Goal: Check status

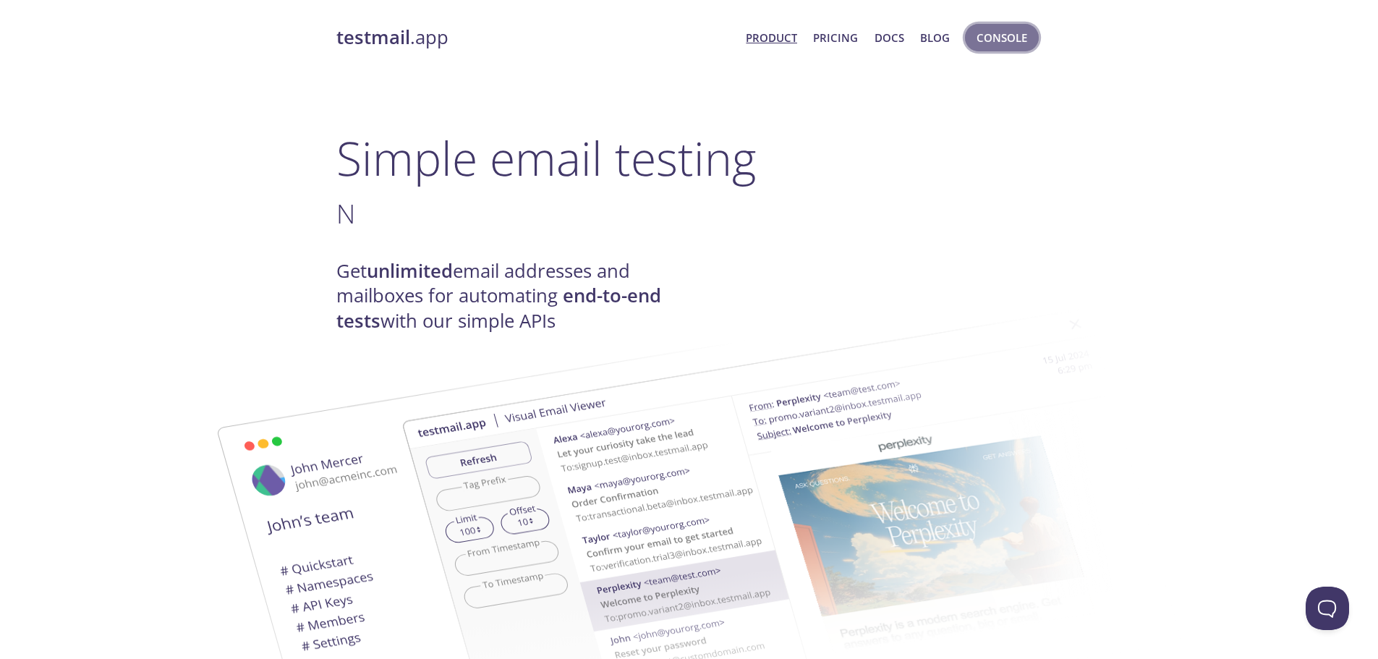
click at [978, 35] on span "Console" at bounding box center [1001, 37] width 51 height 19
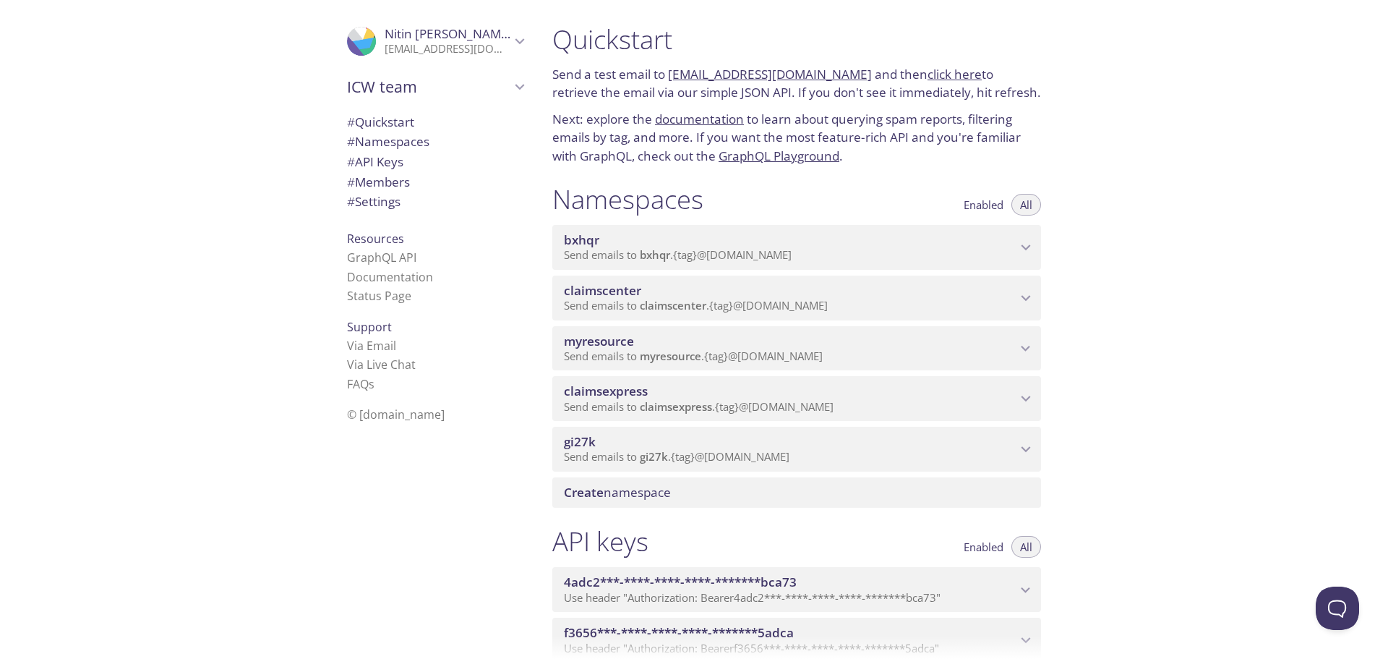
click at [759, 341] on span "myresource" at bounding box center [790, 341] width 453 height 16
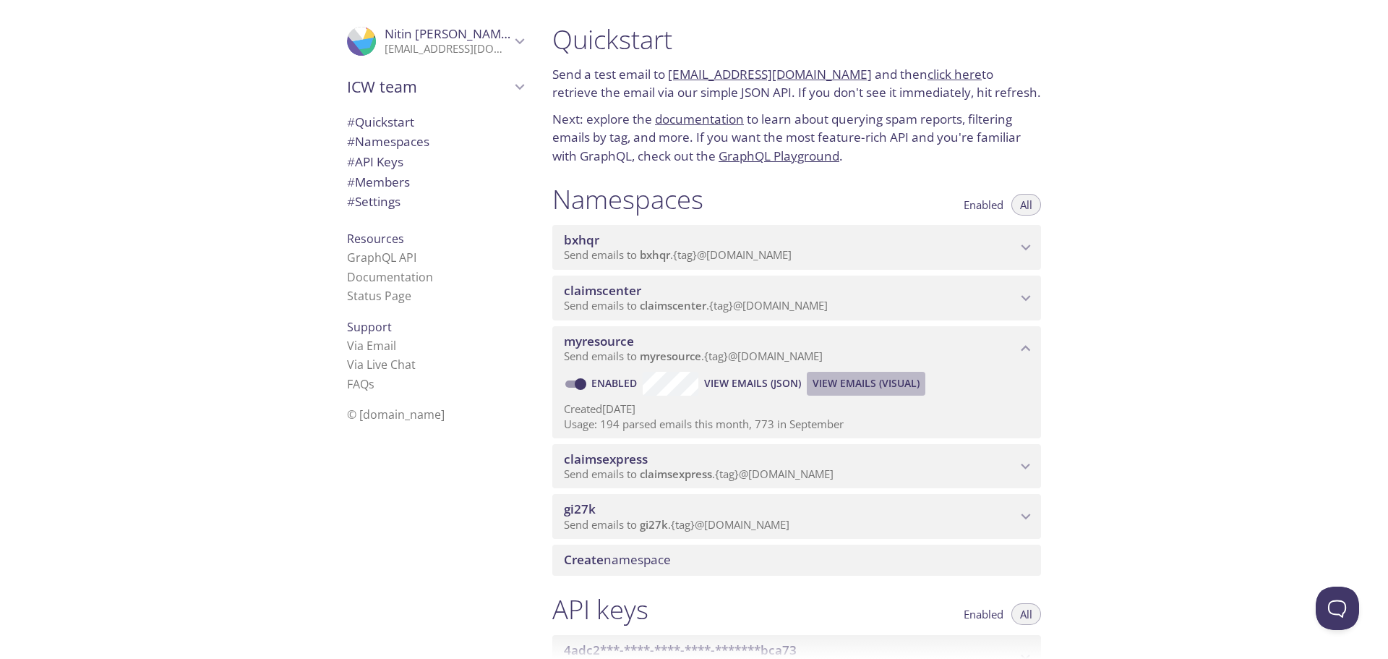
click at [849, 380] on span "View Emails (Visual)" at bounding box center [866, 383] width 107 height 17
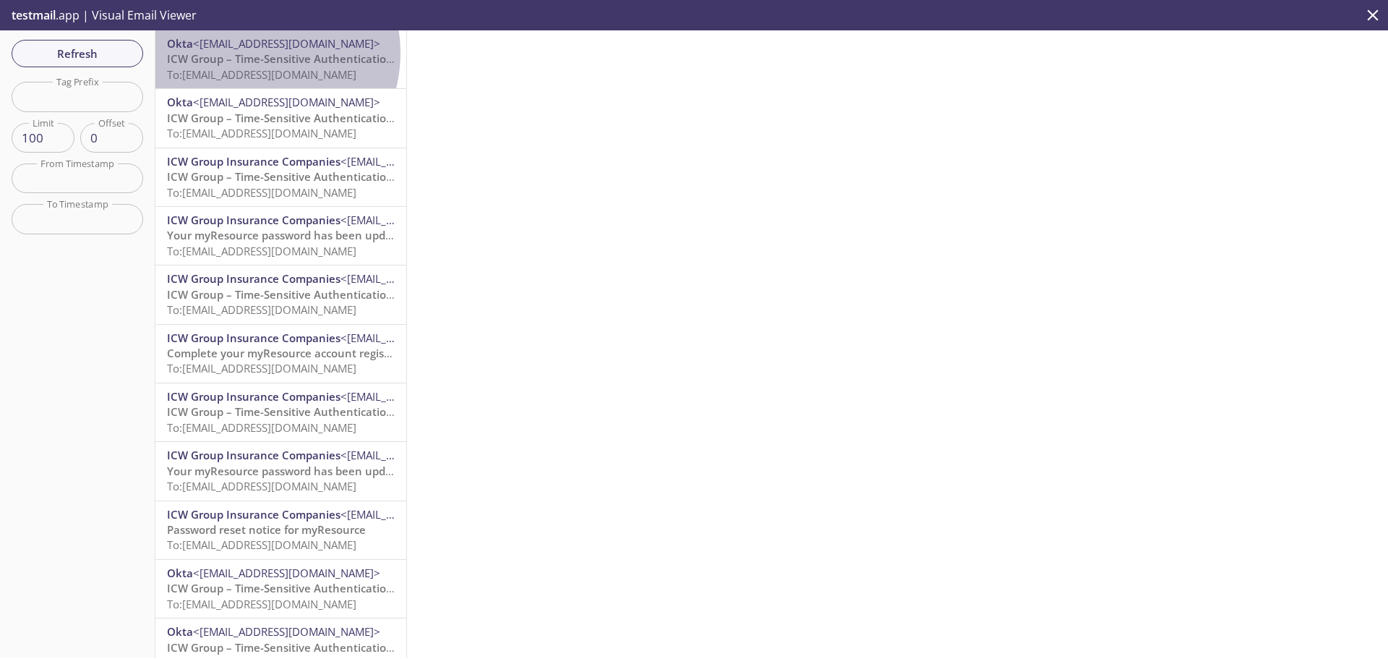
click at [253, 53] on span "ICW Group – Time-Sensitive Authentication Code" at bounding box center [295, 58] width 256 height 14
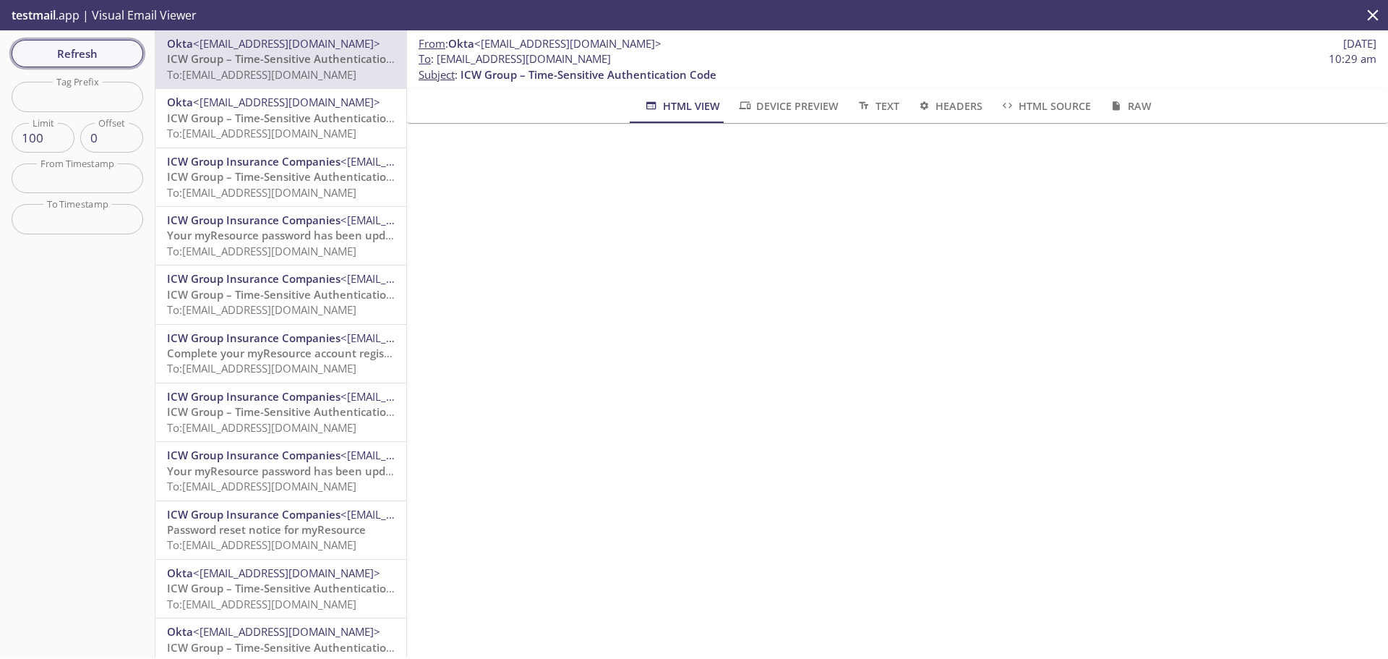
click at [101, 45] on span "Refresh" at bounding box center [77, 53] width 108 height 19
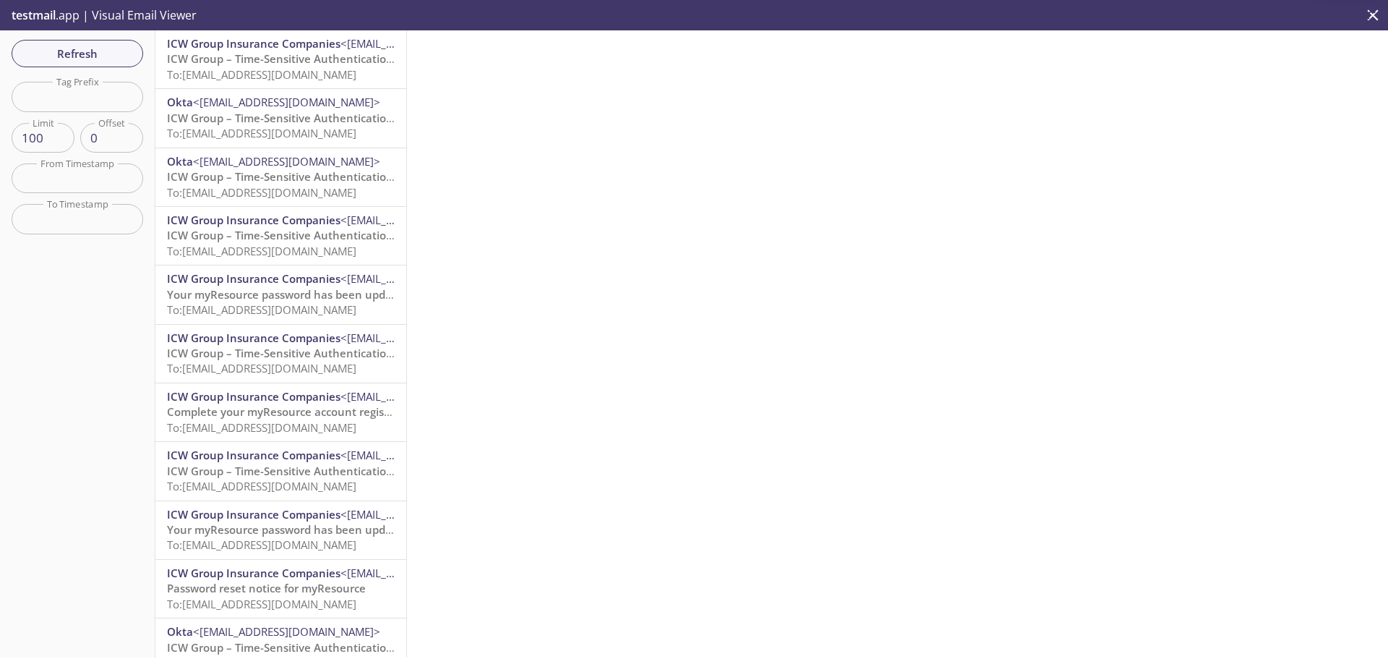
click at [315, 61] on span "ICW Group – Time-Sensitive Authentication Code" at bounding box center [295, 58] width 256 height 14
